Goal: Information Seeking & Learning: Learn about a topic

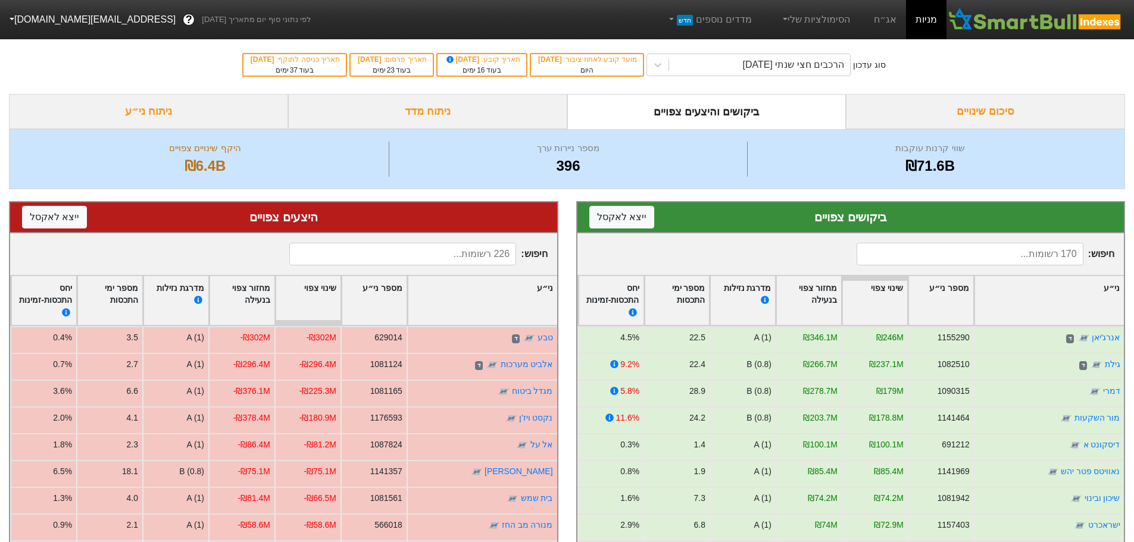
click at [406, 116] on div "ניתוח מדד" at bounding box center [427, 111] width 279 height 35
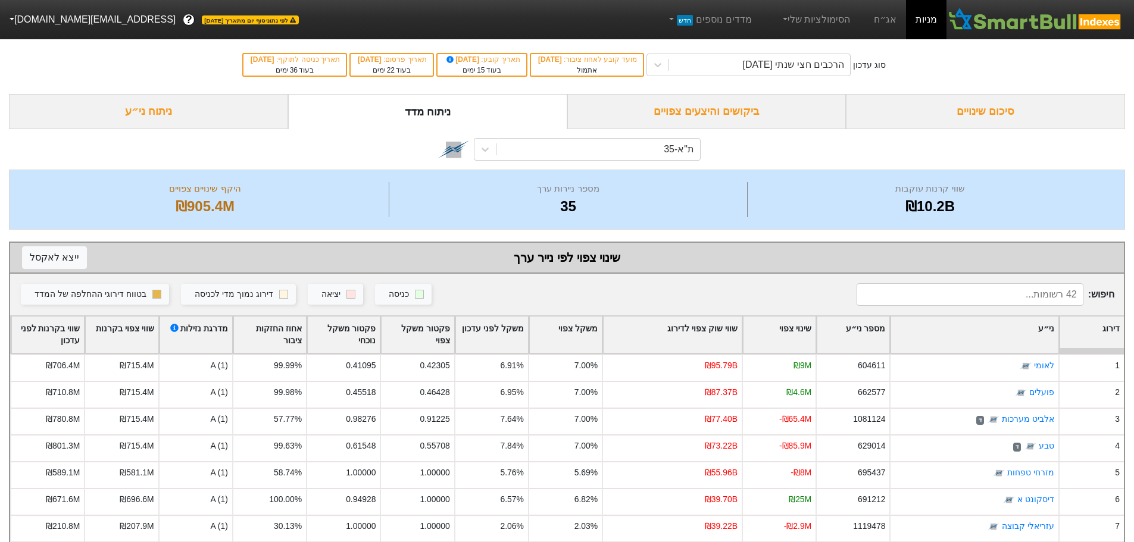
click at [1009, 114] on div "סיכום שינויים" at bounding box center [985, 111] width 279 height 35
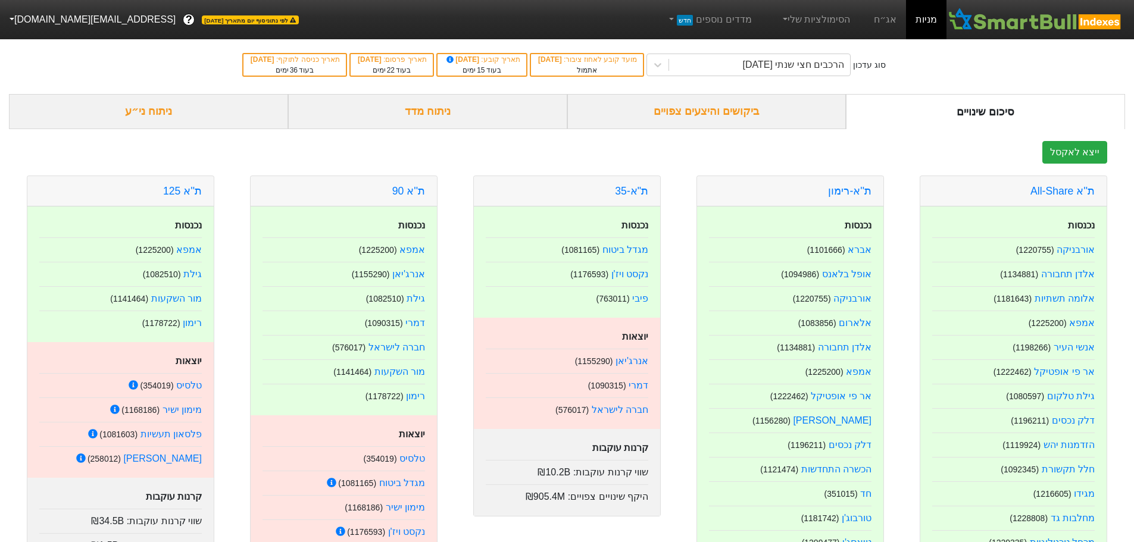
click at [731, 120] on div "ביקושים והיצעים צפויים" at bounding box center [706, 111] width 279 height 35
